Goal: Task Accomplishment & Management: Use online tool/utility

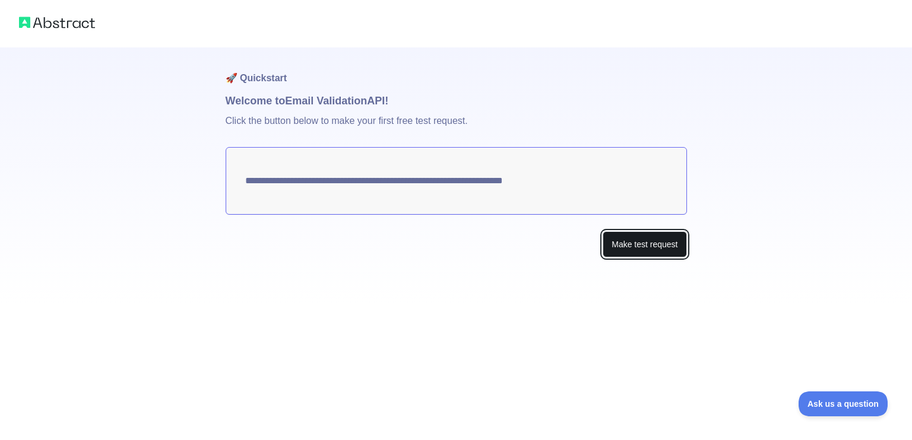
click at [618, 239] on button "Make test request" at bounding box center [644, 244] width 84 height 27
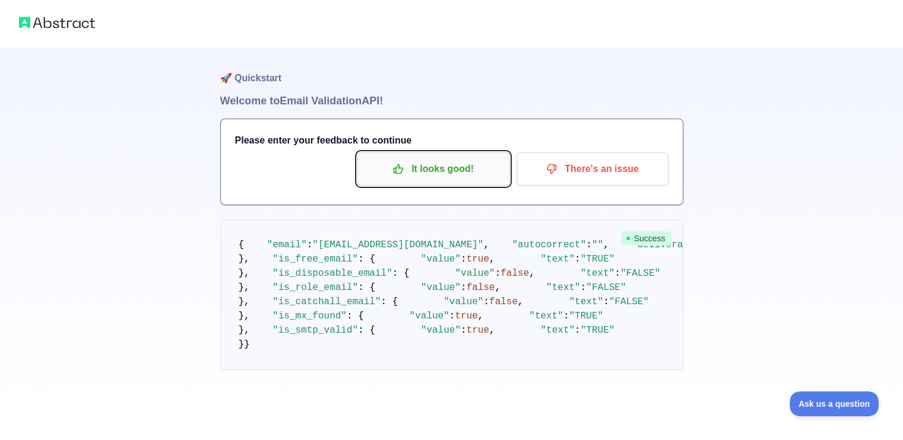
click at [449, 176] on p "It looks good!" at bounding box center [433, 169] width 134 height 20
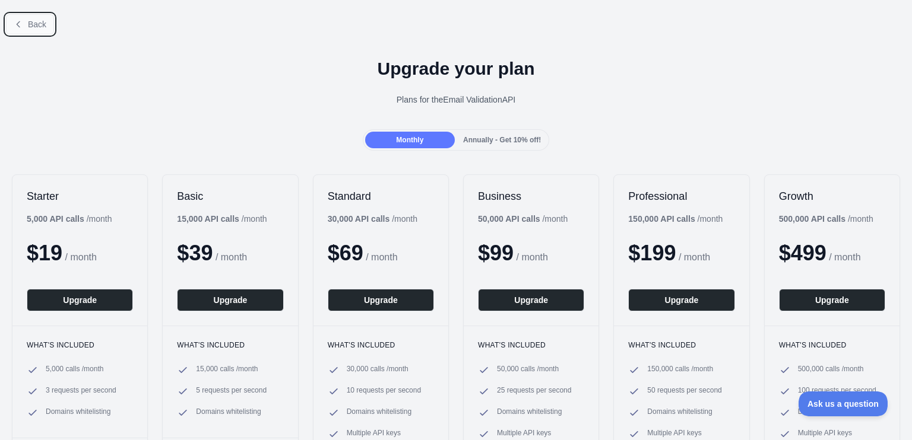
click at [33, 29] on span "Back" at bounding box center [37, 24] width 18 height 9
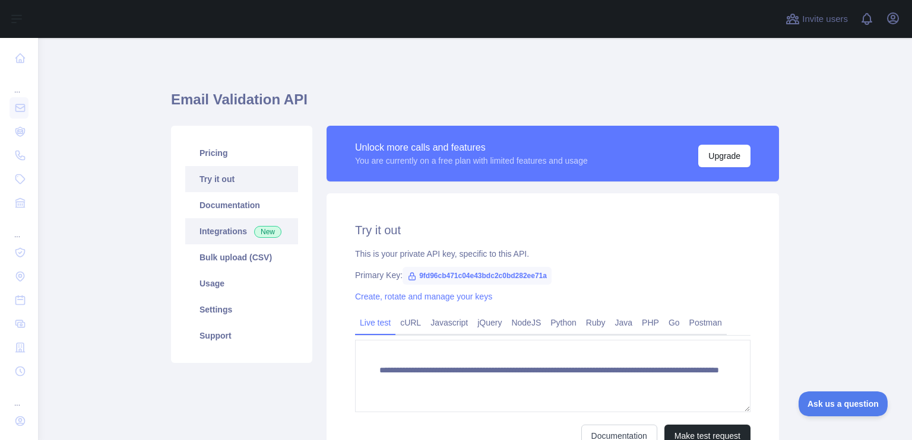
click at [221, 219] on link "Integrations New" at bounding box center [241, 231] width 113 height 26
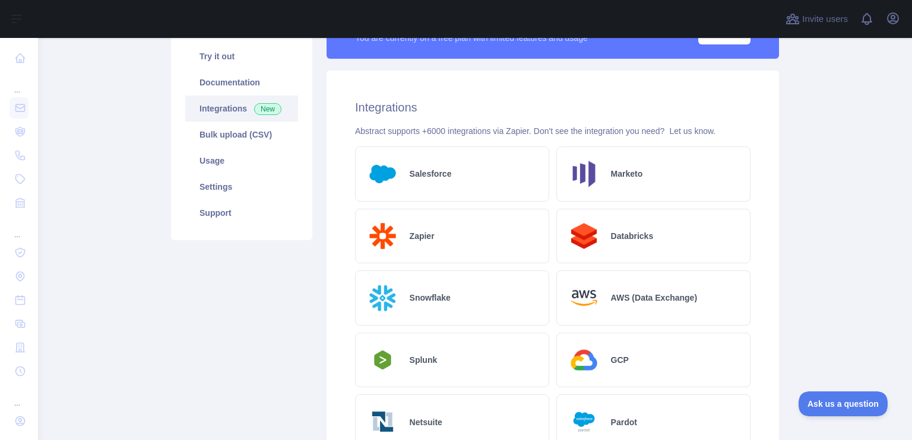
scroll to position [122, 0]
click at [451, 229] on div "Zapier" at bounding box center [452, 237] width 194 height 55
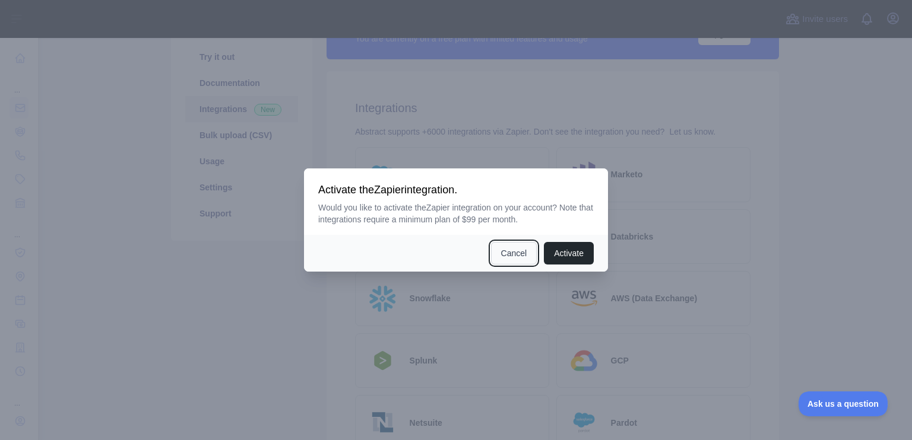
click at [503, 256] on button "Cancel" at bounding box center [514, 253] width 46 height 23
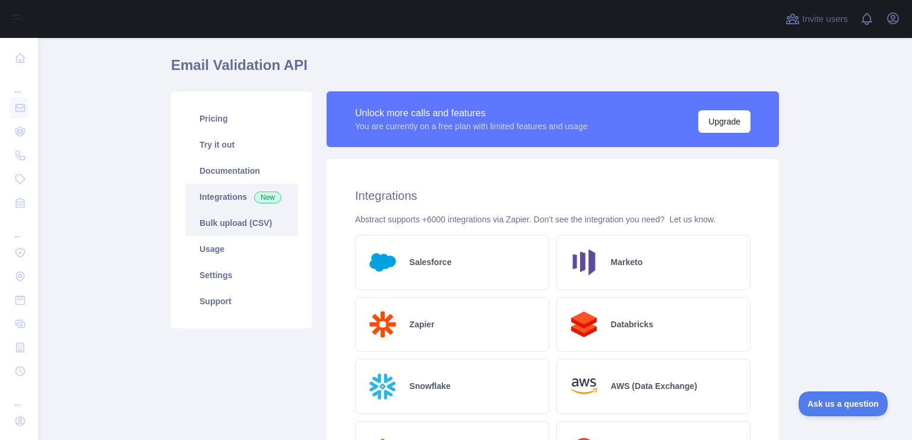
scroll to position [31, 0]
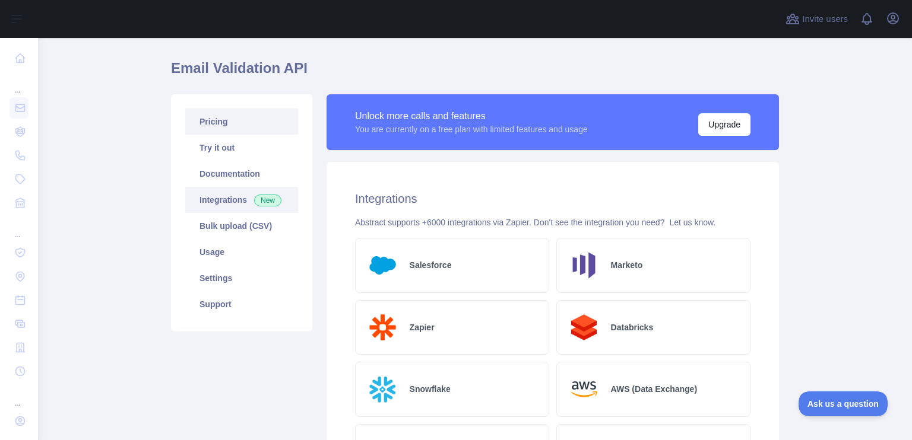
click at [226, 128] on link "Pricing" at bounding box center [241, 122] width 113 height 26
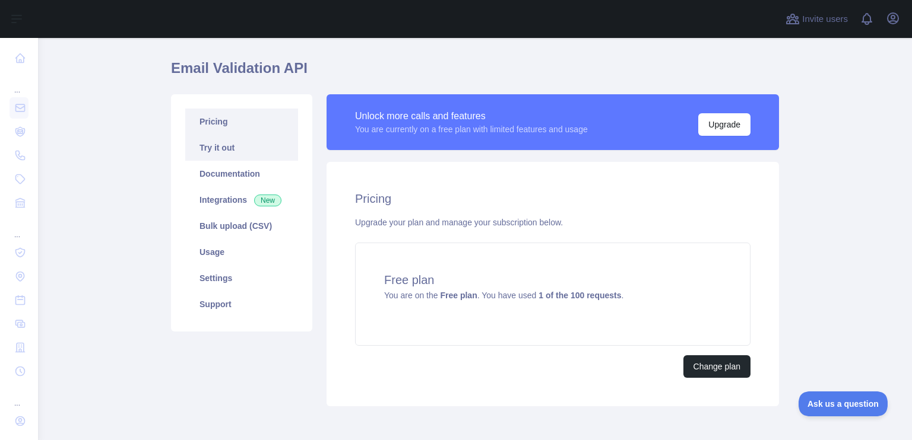
click at [272, 154] on link "Try it out" at bounding box center [241, 148] width 113 height 26
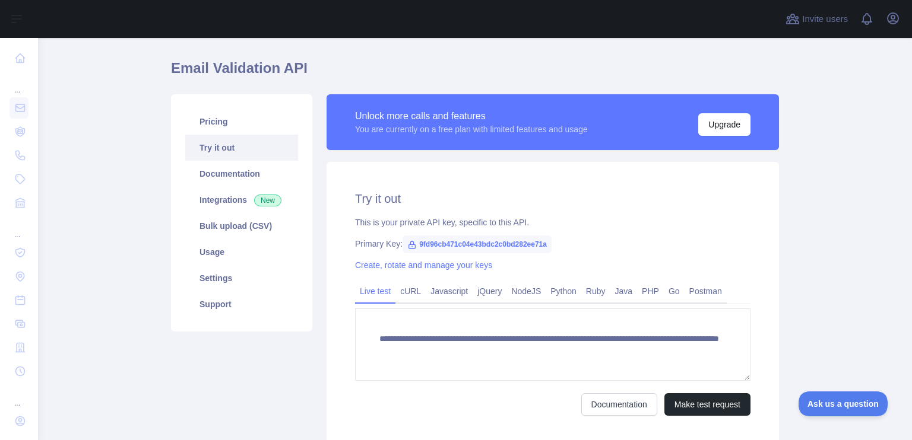
click at [470, 241] on span "9fd96cb471c04e43bdc2c0bd282ee71a" at bounding box center [476, 245] width 149 height 18
drag, startPoint x: 411, startPoint y: 244, endPoint x: 548, endPoint y: 237, distance: 136.7
click at [548, 238] on div "Primary Key: 9fd96cb471c04e43bdc2c0bd282ee71a" at bounding box center [552, 244] width 395 height 12
copy span "9fd96cb471c04e43bdc2c0bd282ee71a"
